Goal: Transaction & Acquisition: Subscribe to service/newsletter

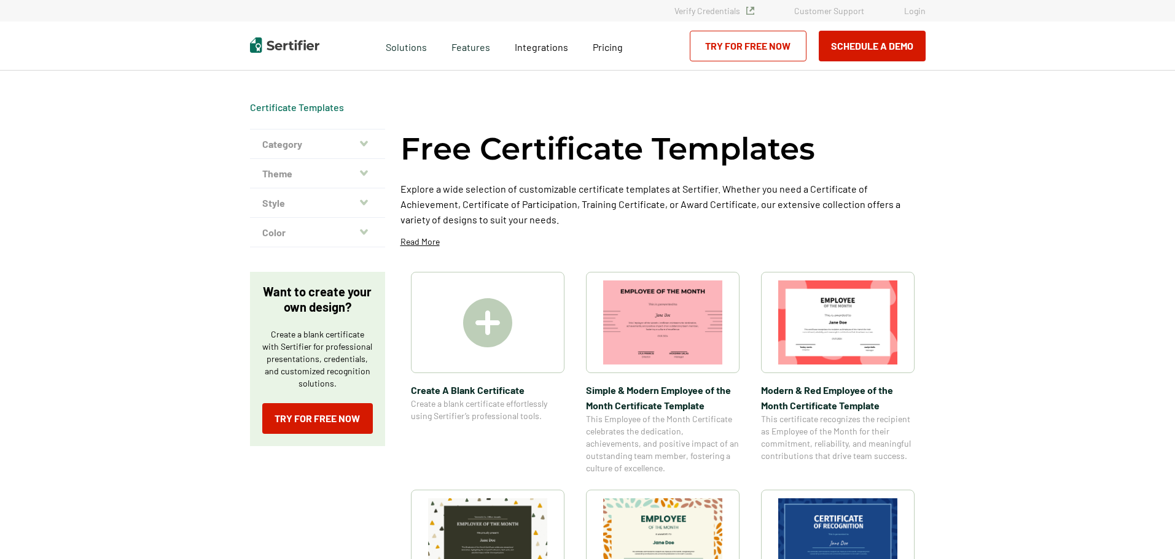
click at [496, 327] on img at bounding box center [487, 322] width 49 height 49
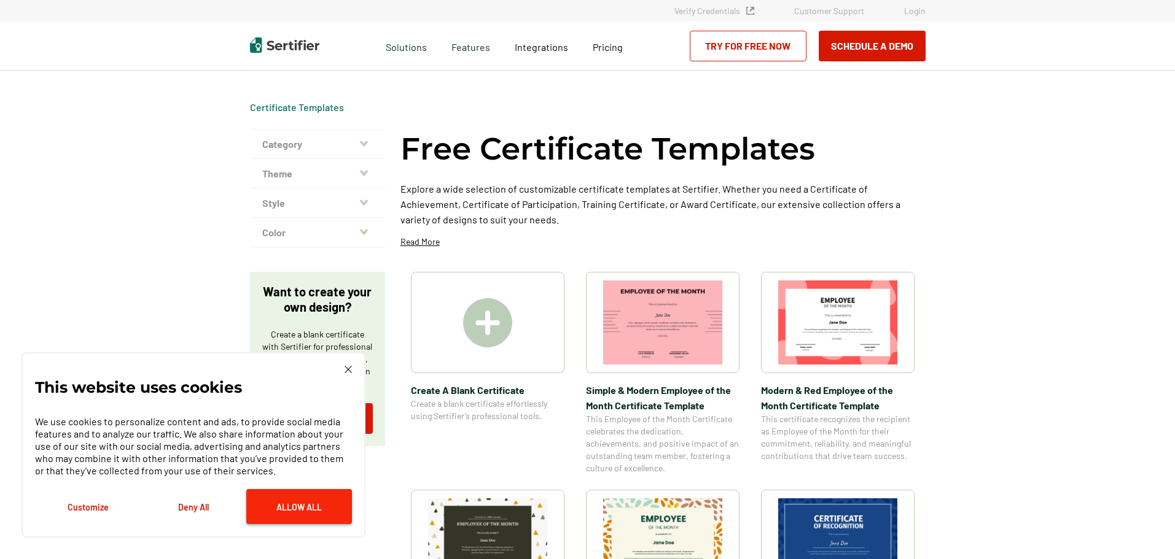
click at [295, 502] on button "Allow All" at bounding box center [299, 506] width 106 height 35
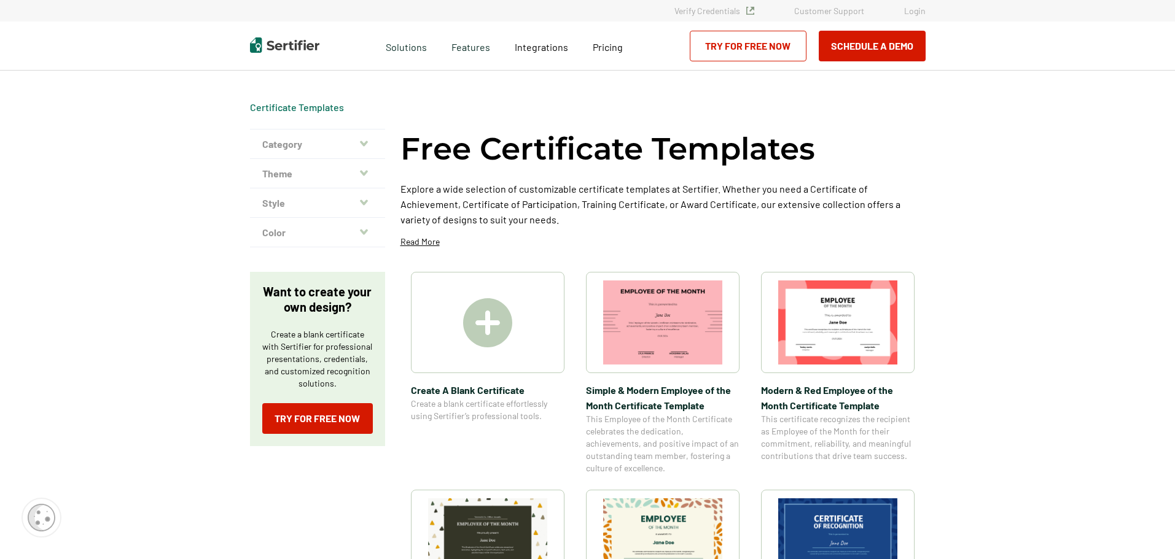
click at [500, 333] on img at bounding box center [487, 322] width 49 height 49
